Goal: Transaction & Acquisition: Purchase product/service

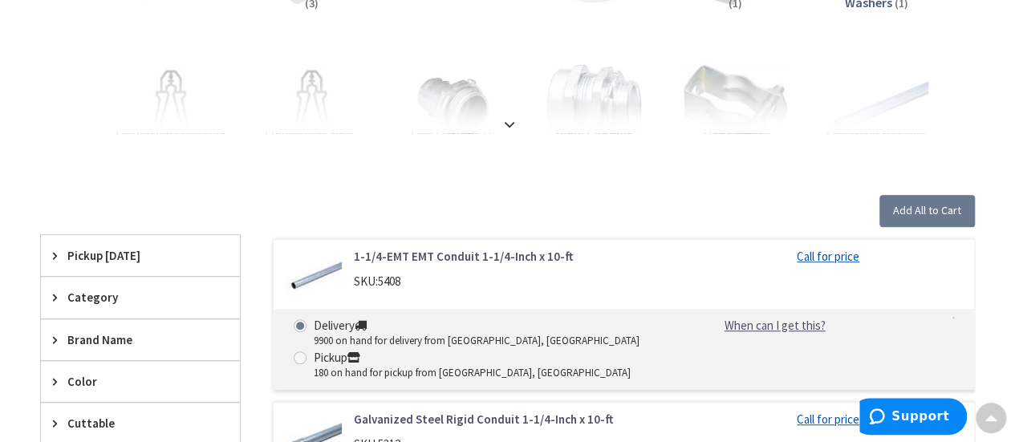
click at [518, 255] on link "1-1/4-EMT EMT Conduit 1-1/4-Inch x 10-ft" at bounding box center [512, 256] width 316 height 17
